Goal: Check status: Check status

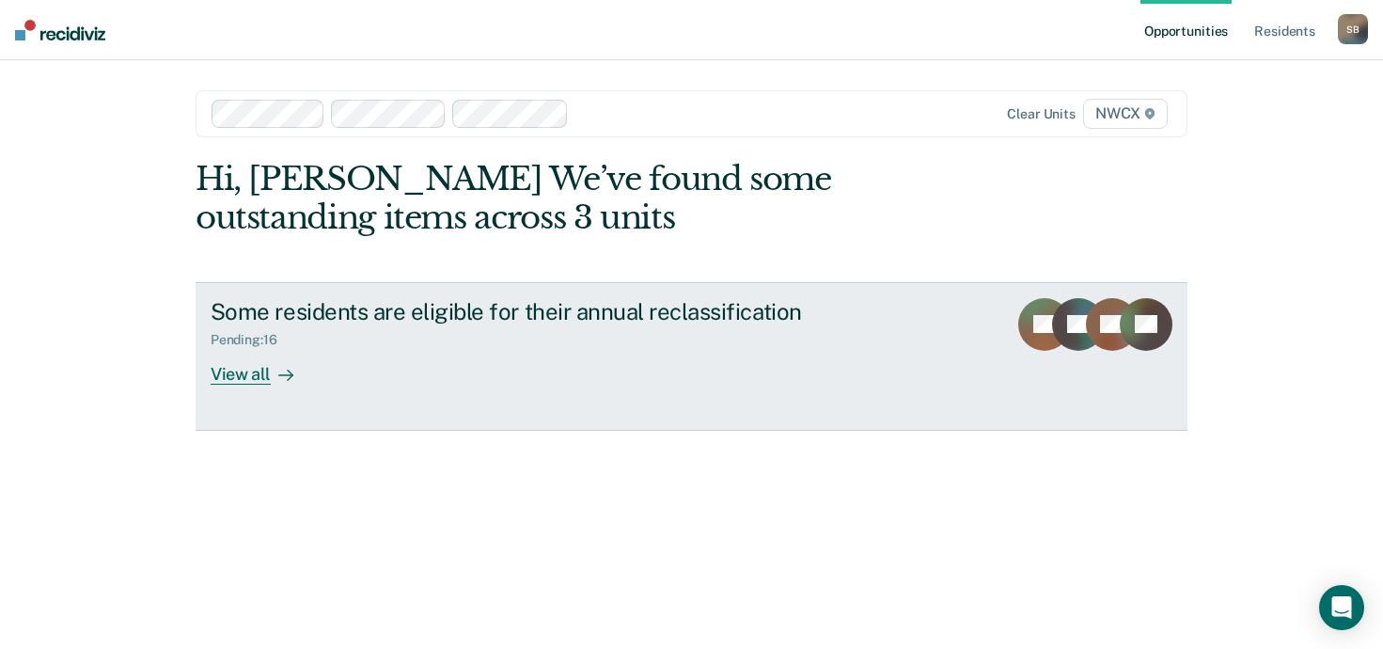
click at [240, 374] on div "View all" at bounding box center [263, 366] width 105 height 37
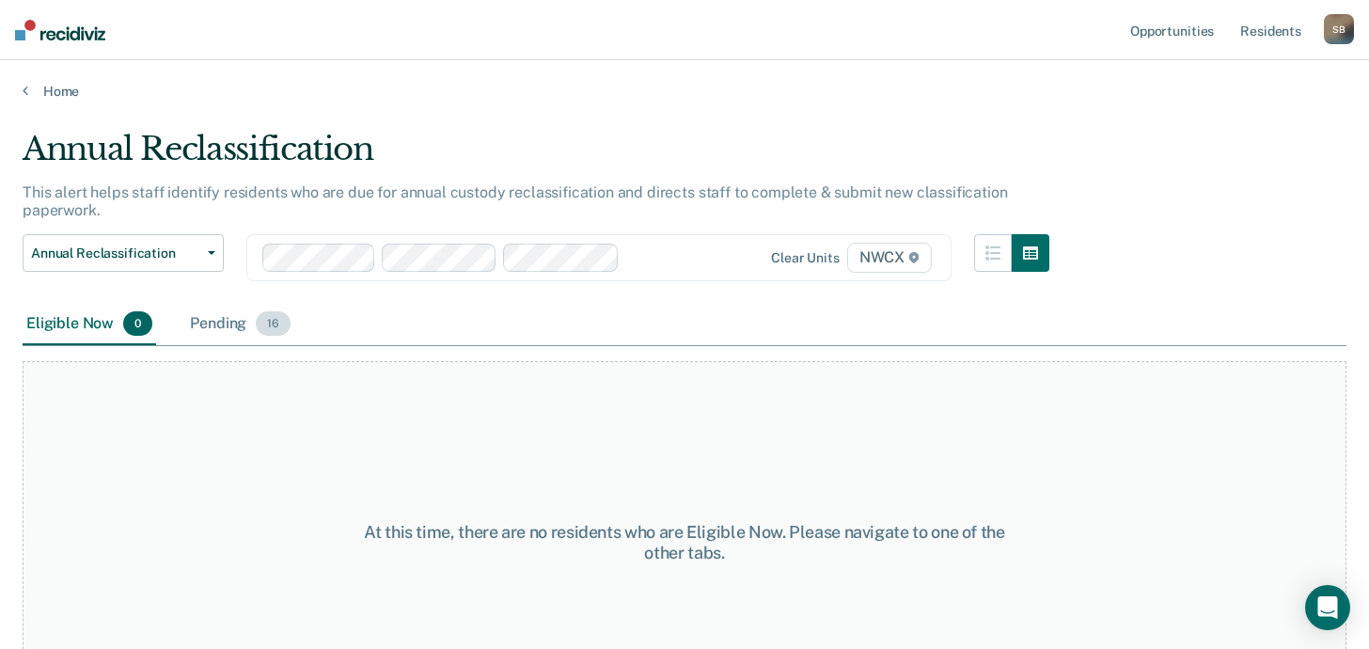
click at [268, 328] on span "16" at bounding box center [273, 323] width 35 height 24
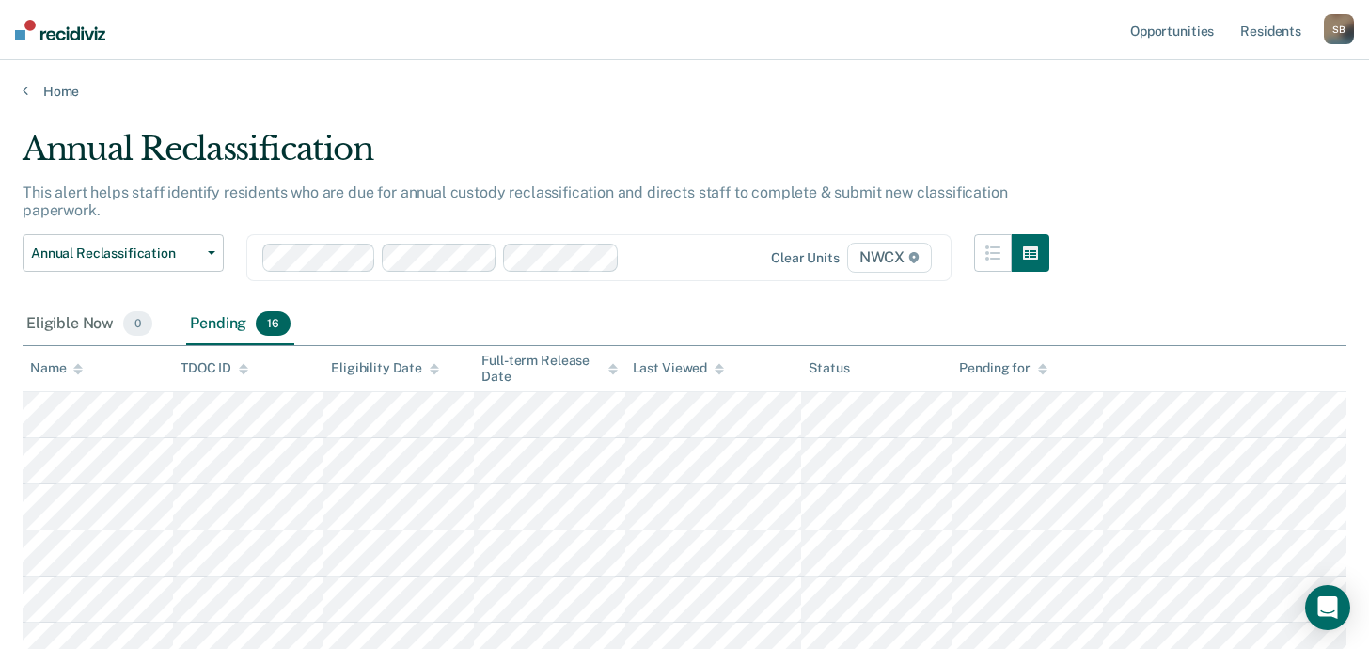
click at [277, 324] on span "16" at bounding box center [273, 323] width 35 height 24
